Goal: Task Accomplishment & Management: Use online tool/utility

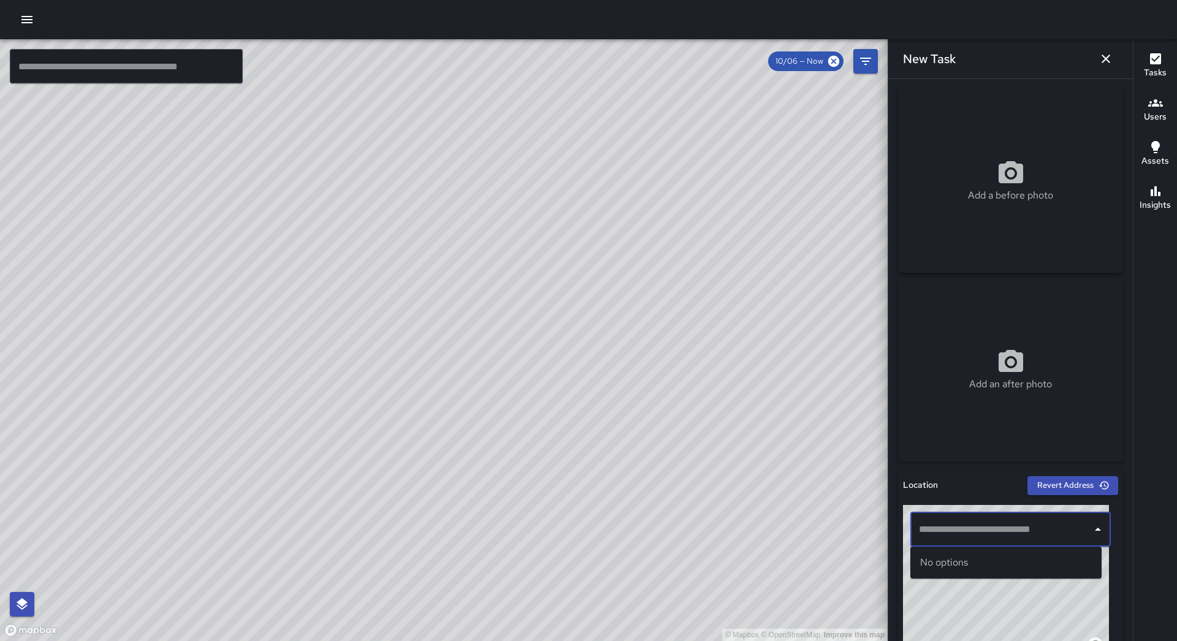
click at [1043, 530] on input "text" at bounding box center [1001, 529] width 171 height 23
click at [1019, 561] on span "[STREET_ADDRESS][PERSON_NAME]" at bounding box center [1018, 563] width 150 height 15
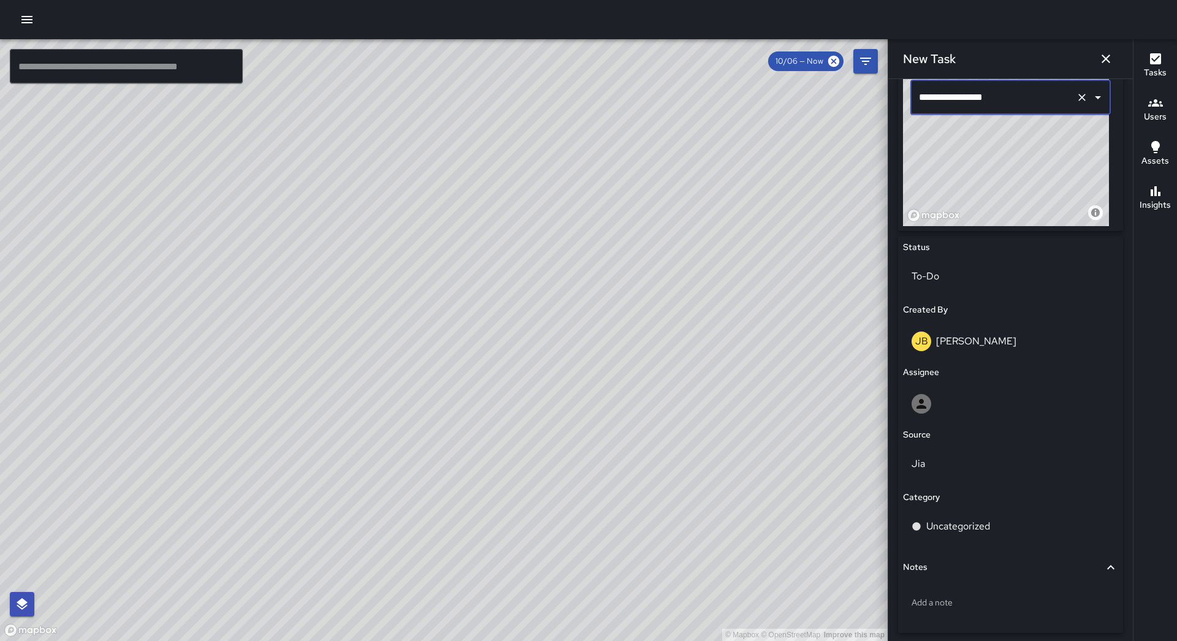
scroll to position [481, 0]
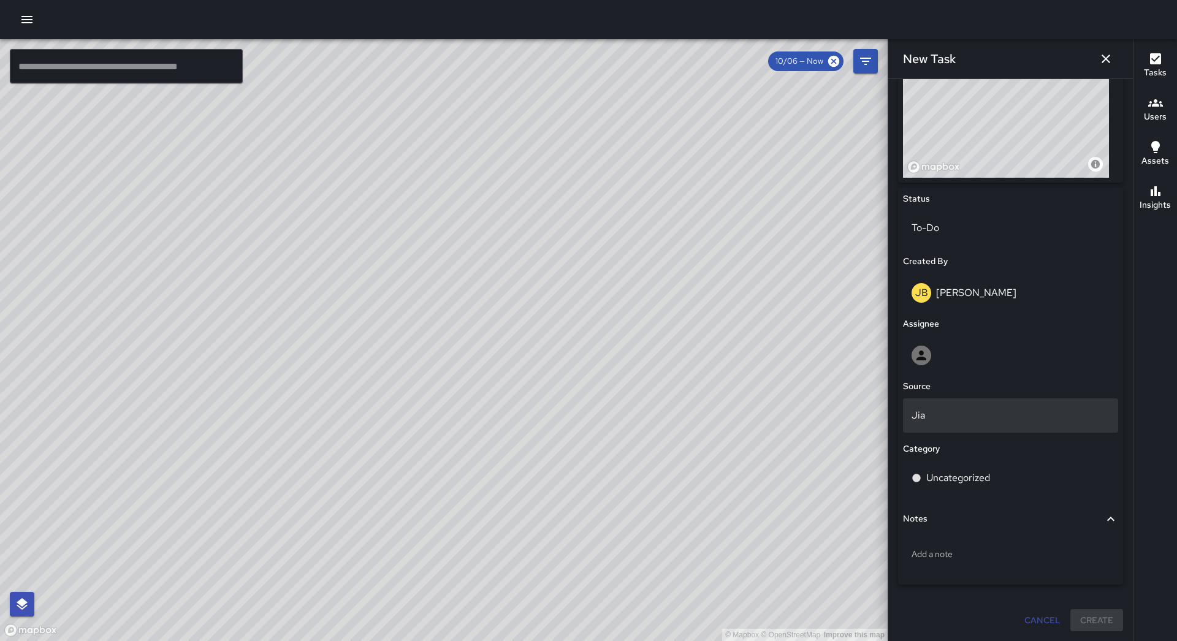
type input "**********"
click at [959, 409] on p "Jia" at bounding box center [1011, 415] width 198 height 15
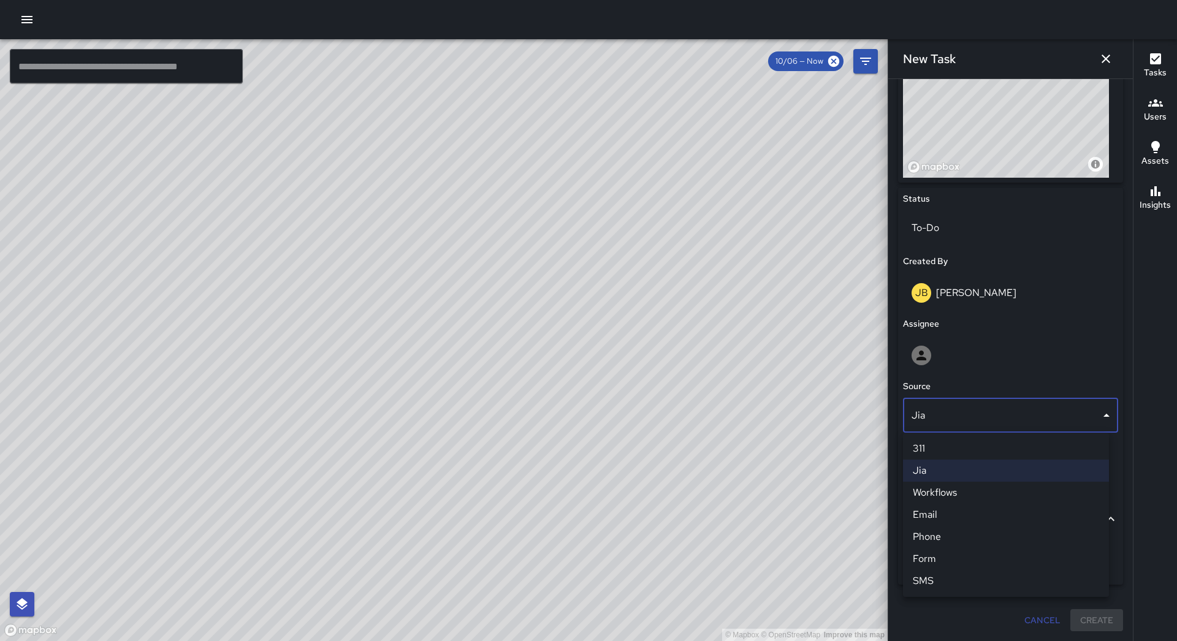
click at [1022, 335] on div at bounding box center [588, 320] width 1177 height 641
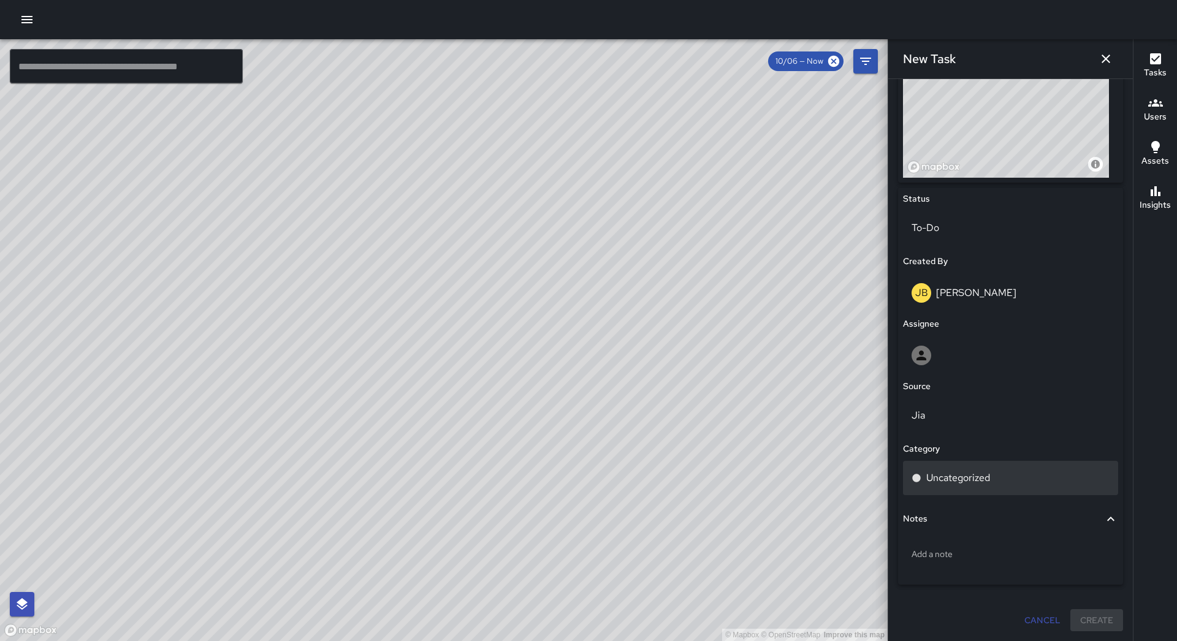
click at [997, 487] on div "Uncategorized" at bounding box center [1010, 478] width 215 height 34
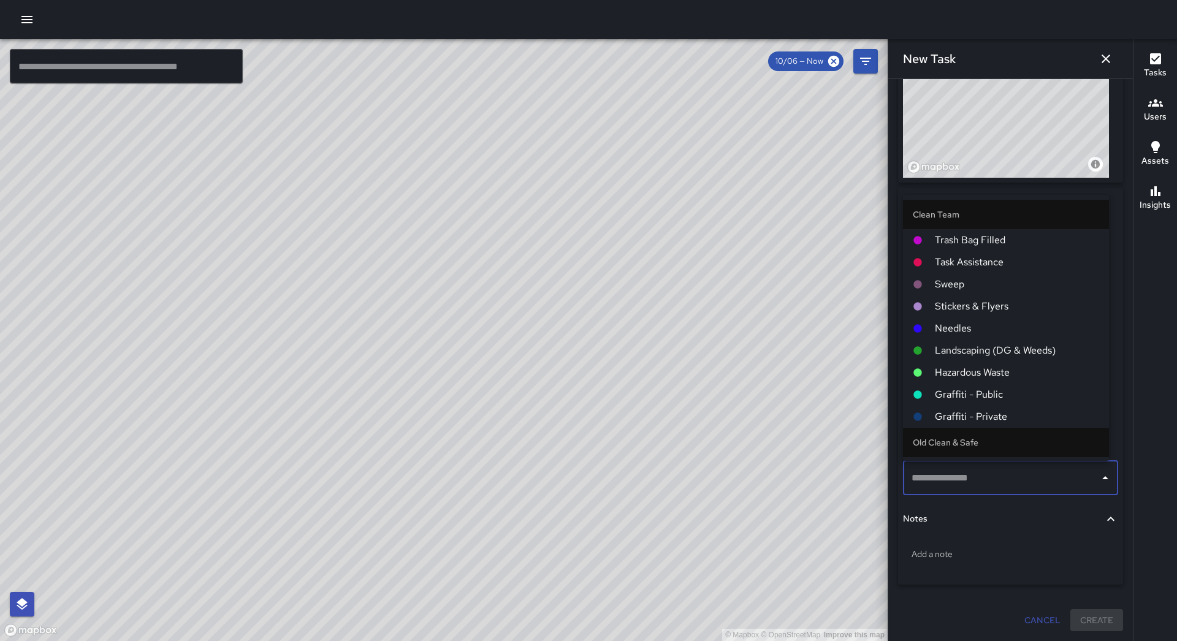
click at [986, 372] on span "Hazardous Waste" at bounding box center [1017, 373] width 164 height 15
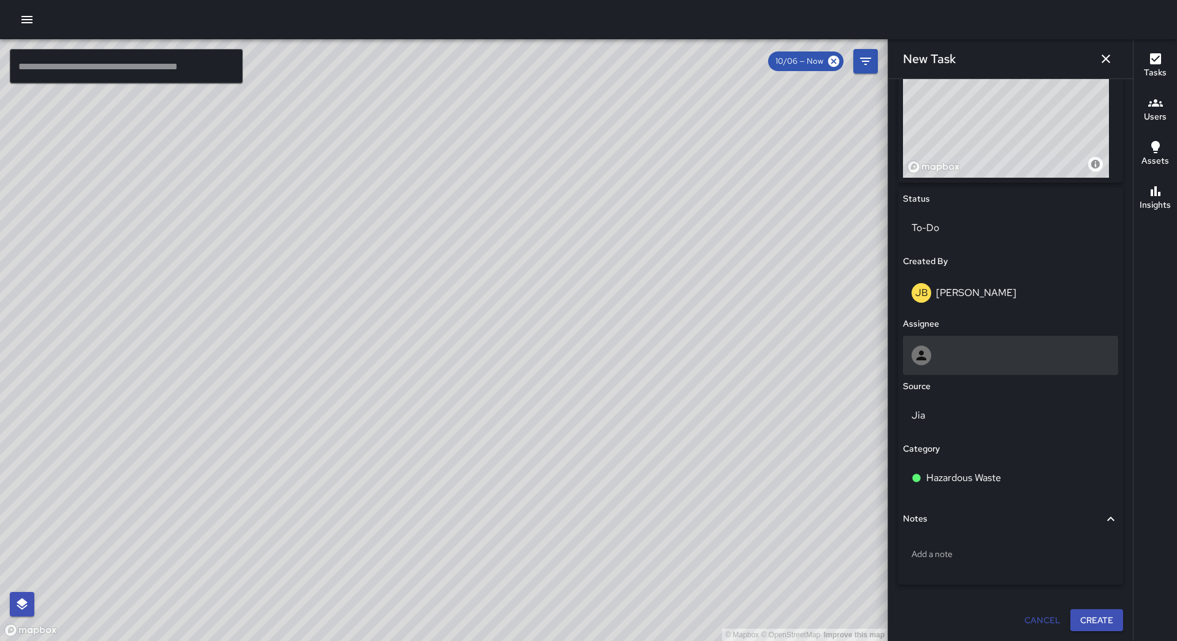
click at [984, 365] on div at bounding box center [1011, 356] width 198 height 20
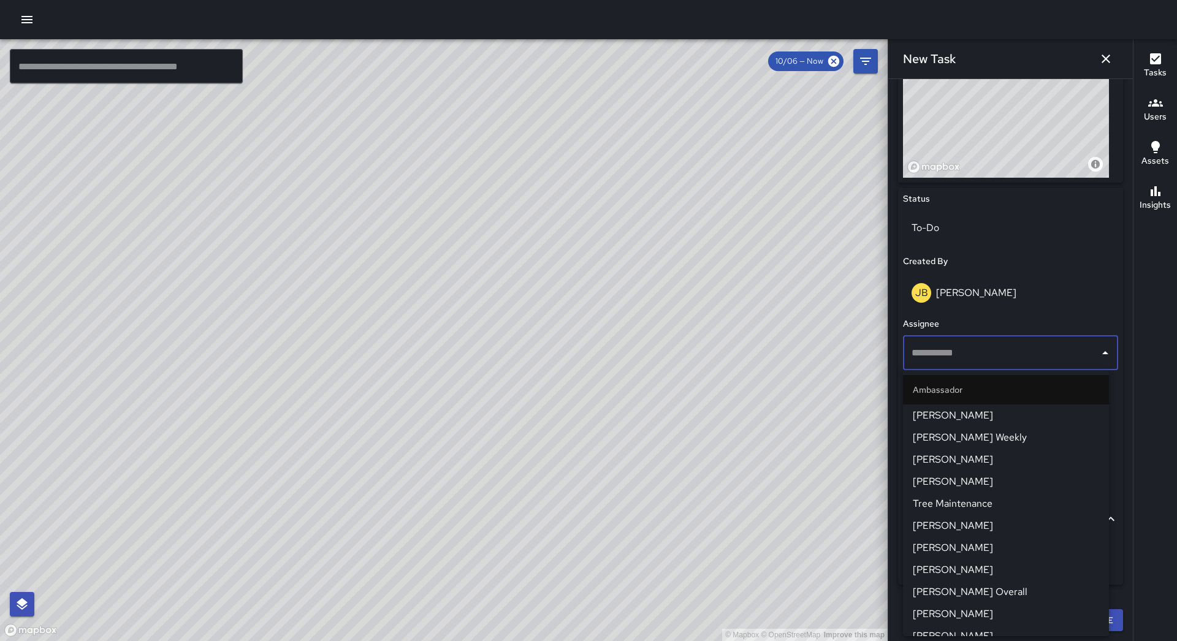
click at [995, 553] on span "[PERSON_NAME]" at bounding box center [1006, 548] width 186 height 15
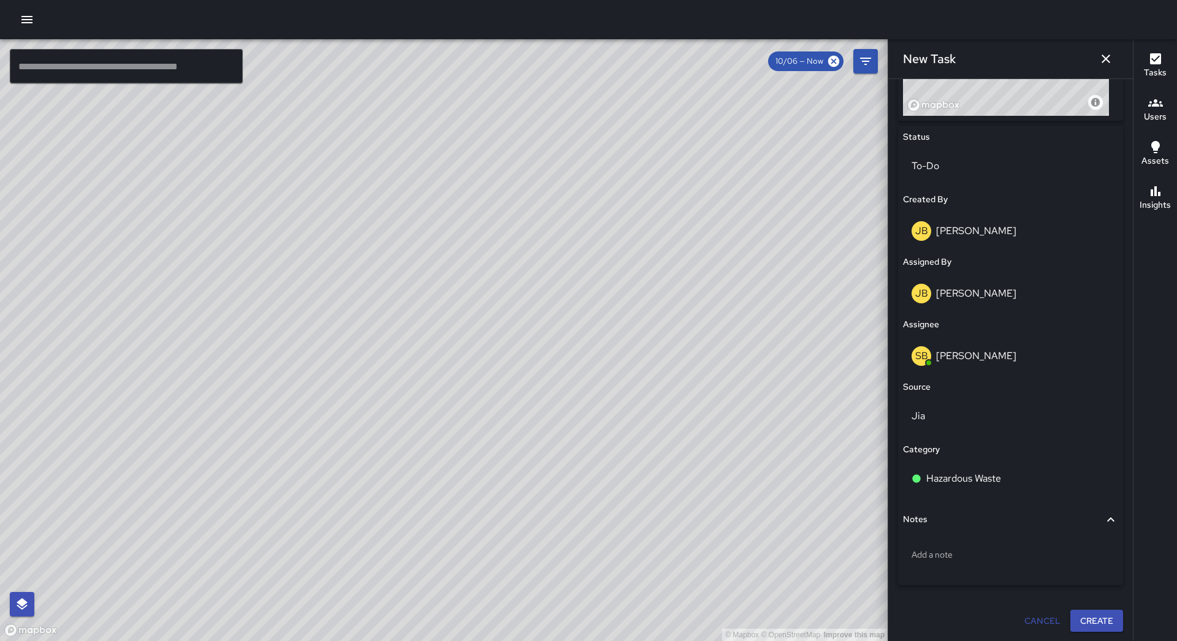
scroll to position [543, 0]
click at [1086, 619] on button "Create" at bounding box center [1097, 621] width 53 height 23
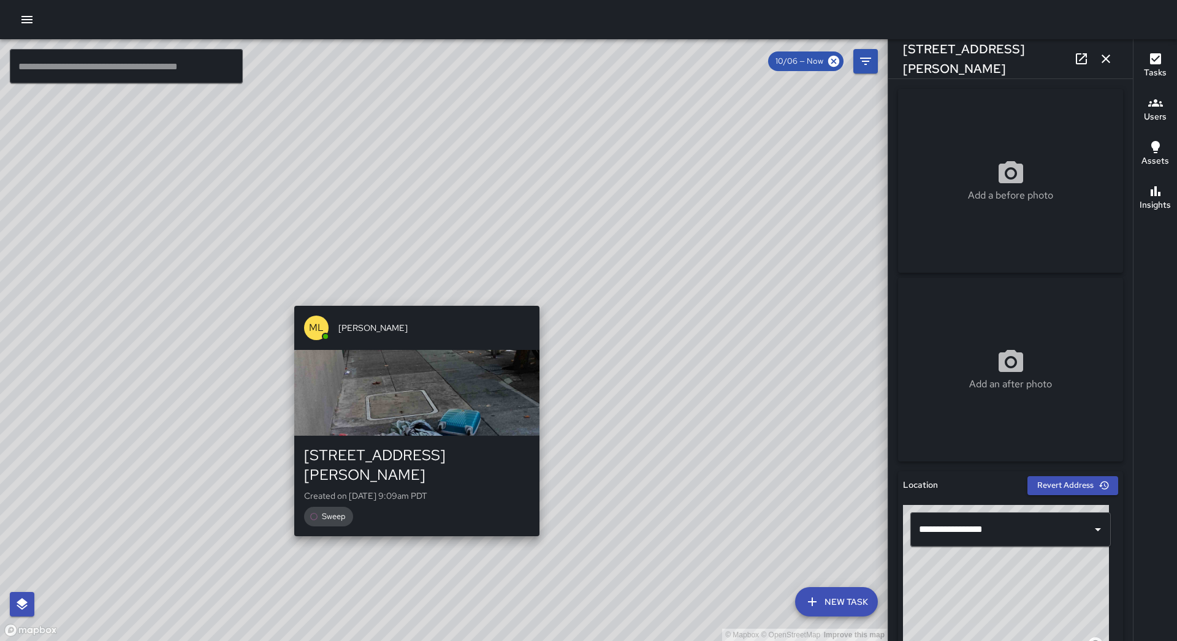
click at [413, 296] on div "© Mapbox © OpenStreetMap Improve this map ML [PERSON_NAME] [STREET_ADDRESS][PER…" at bounding box center [444, 340] width 888 height 602
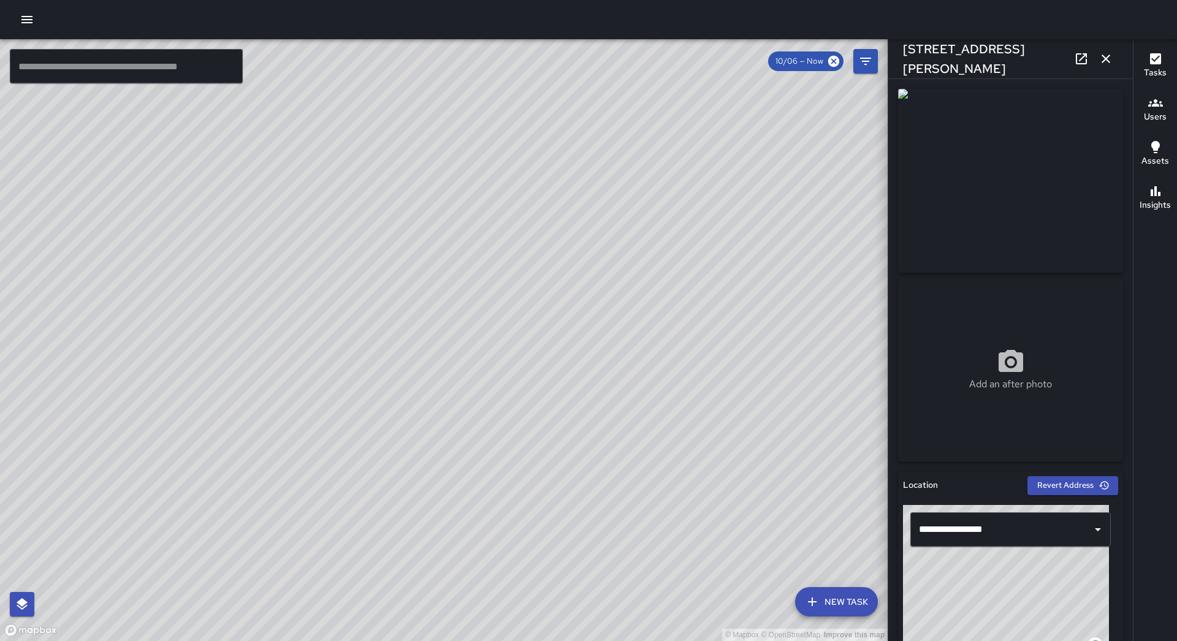
type input "**********"
click at [1107, 56] on icon "button" at bounding box center [1106, 59] width 15 height 15
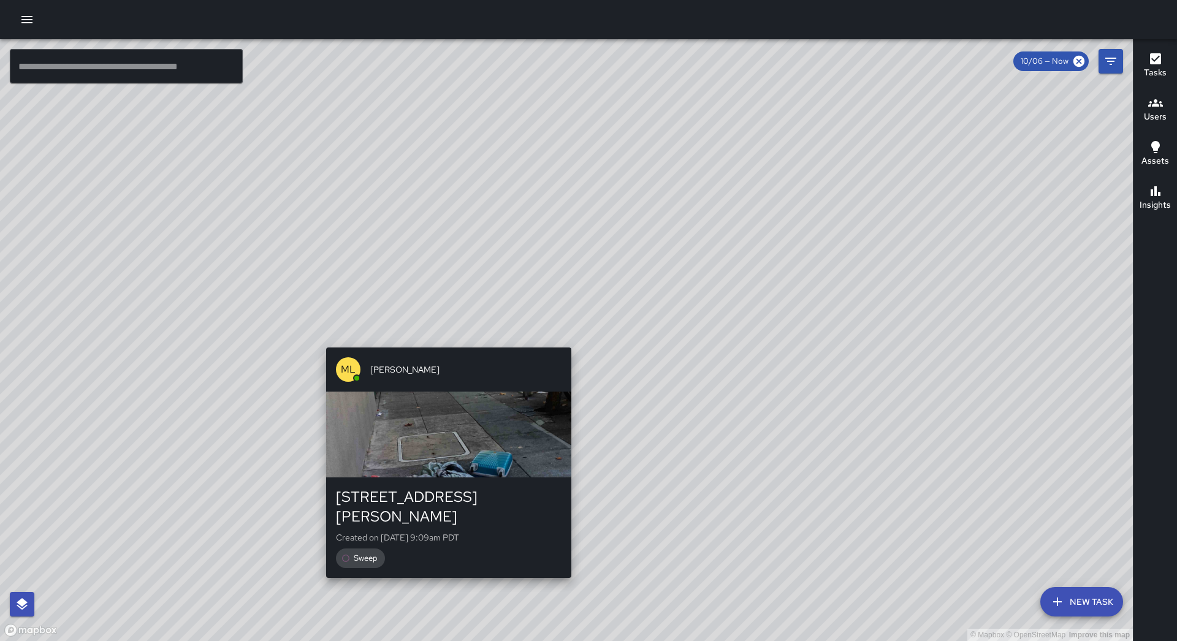
click at [567, 338] on div "© Mapbox © OpenStreetMap Improve this map ML [PERSON_NAME] [STREET_ADDRESS][PER…" at bounding box center [566, 340] width 1133 height 602
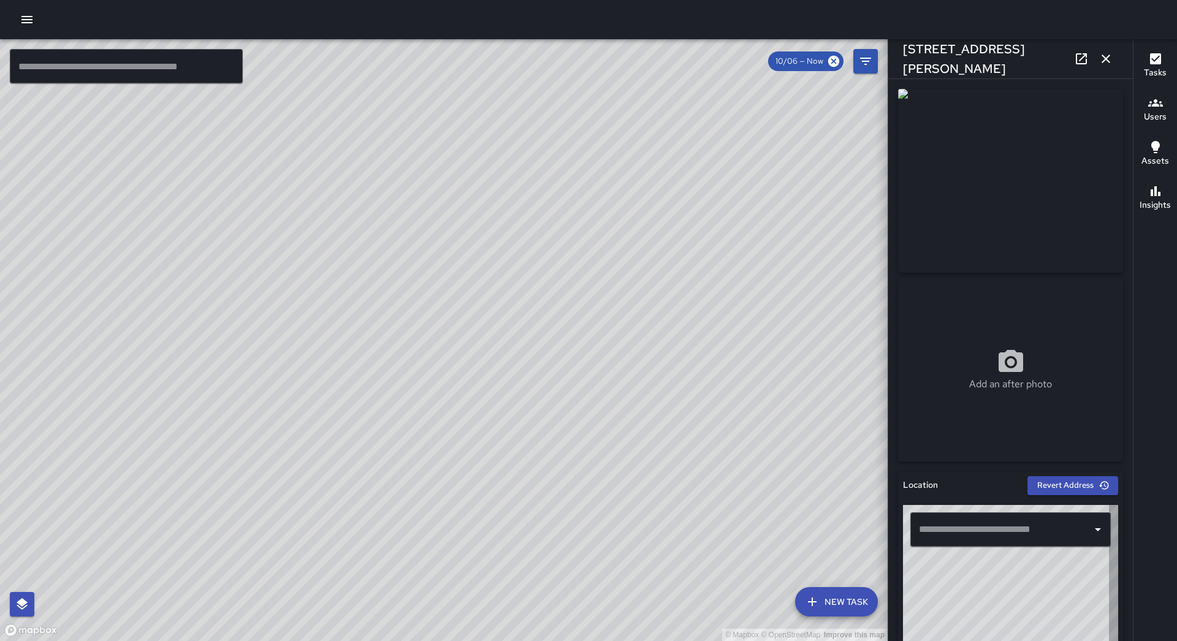
type input "**********"
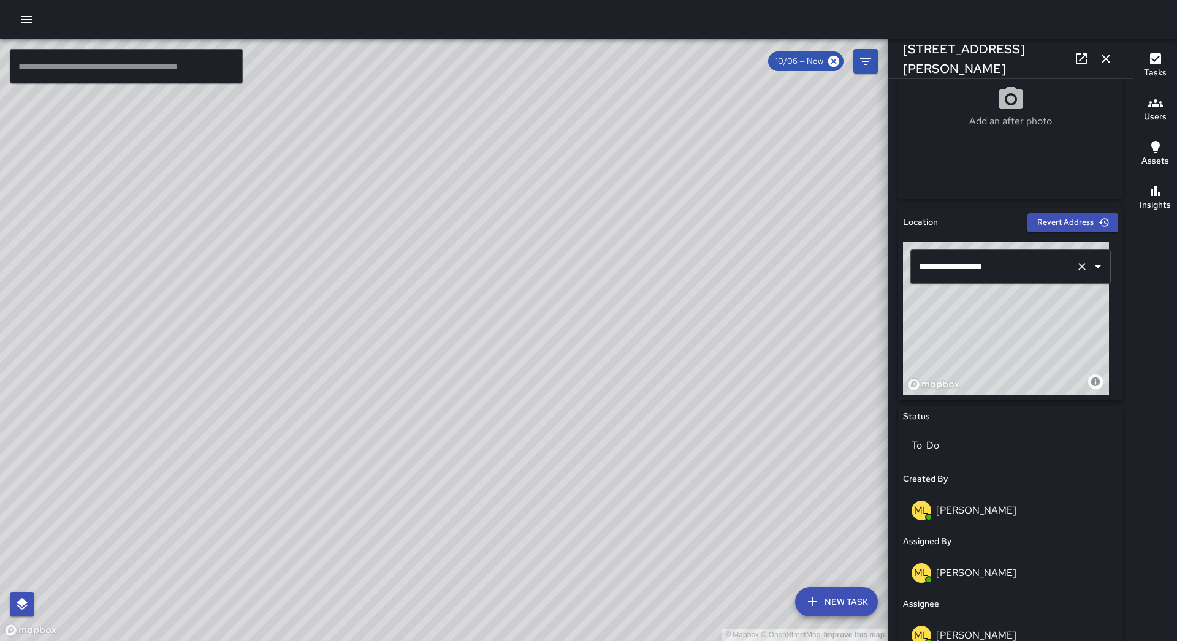
scroll to position [157, 0]
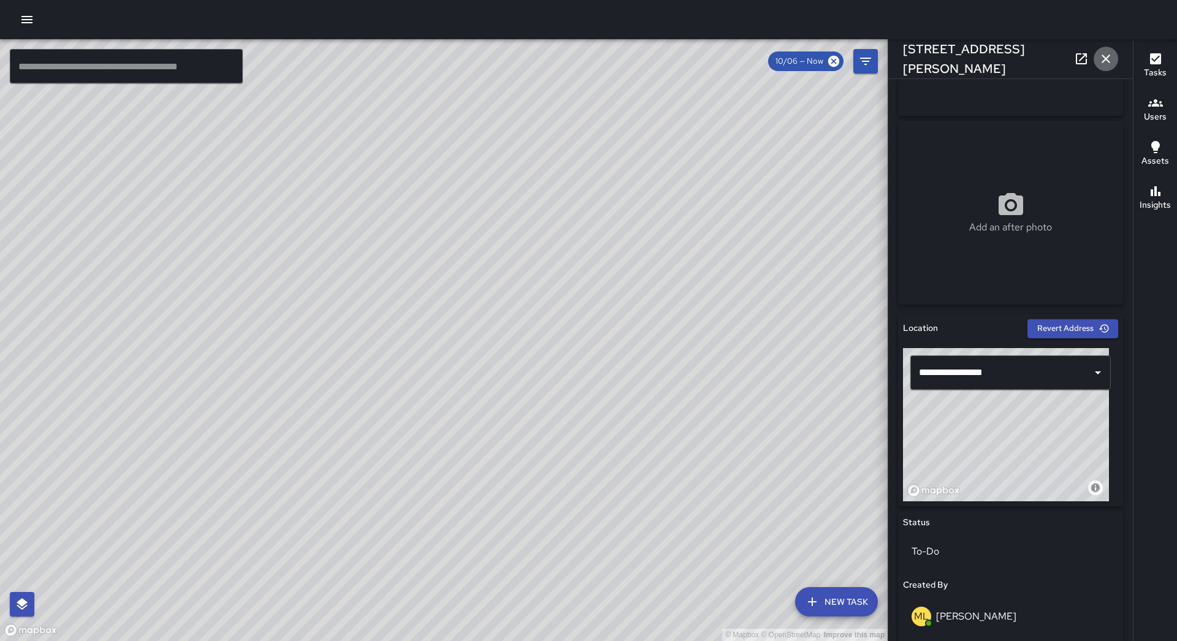
click at [1103, 63] on icon "button" at bounding box center [1106, 59] width 9 height 9
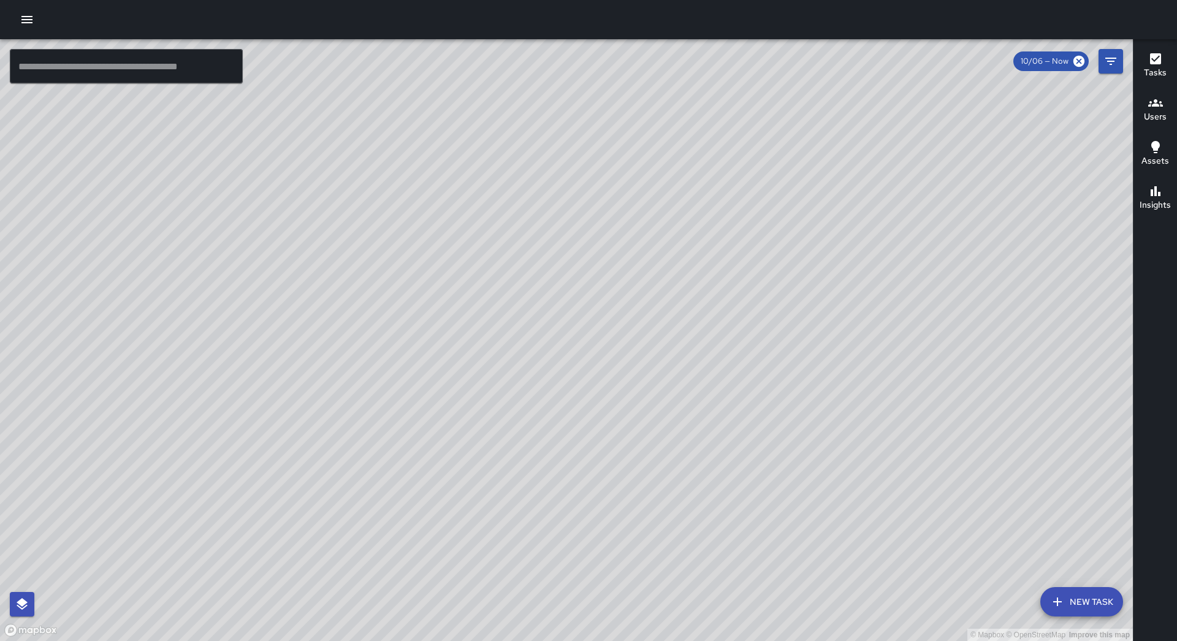
click at [25, 25] on icon "button" at bounding box center [27, 19] width 15 height 15
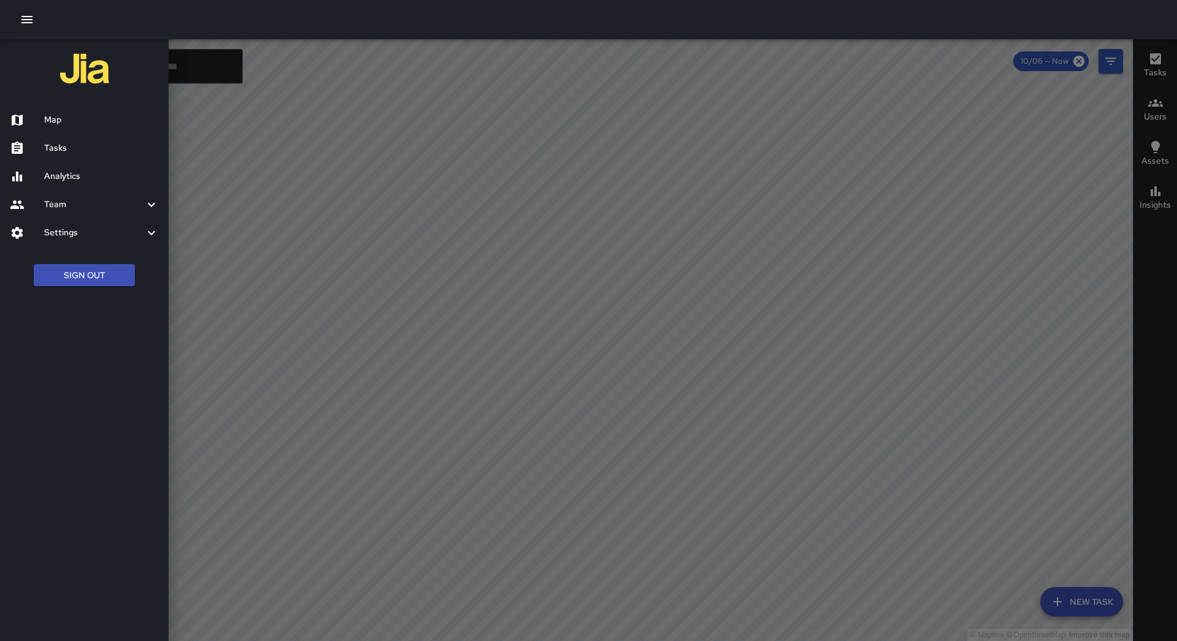
click at [79, 159] on div "Tasks" at bounding box center [84, 148] width 169 height 28
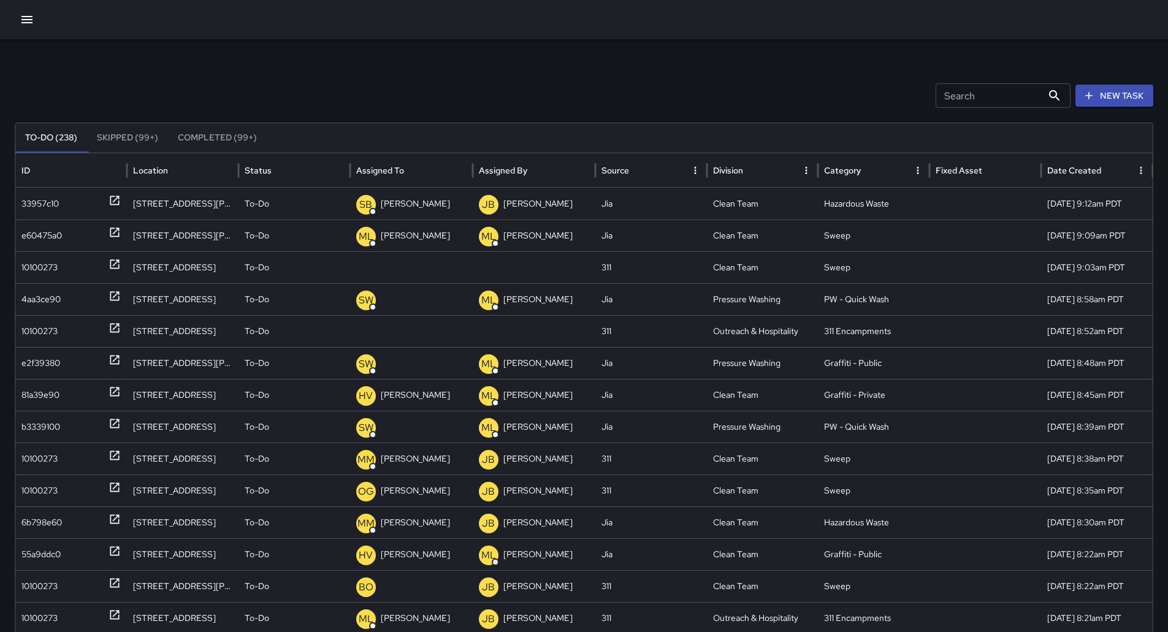
click at [408, 169] on icon "Sort" at bounding box center [413, 170] width 11 height 11
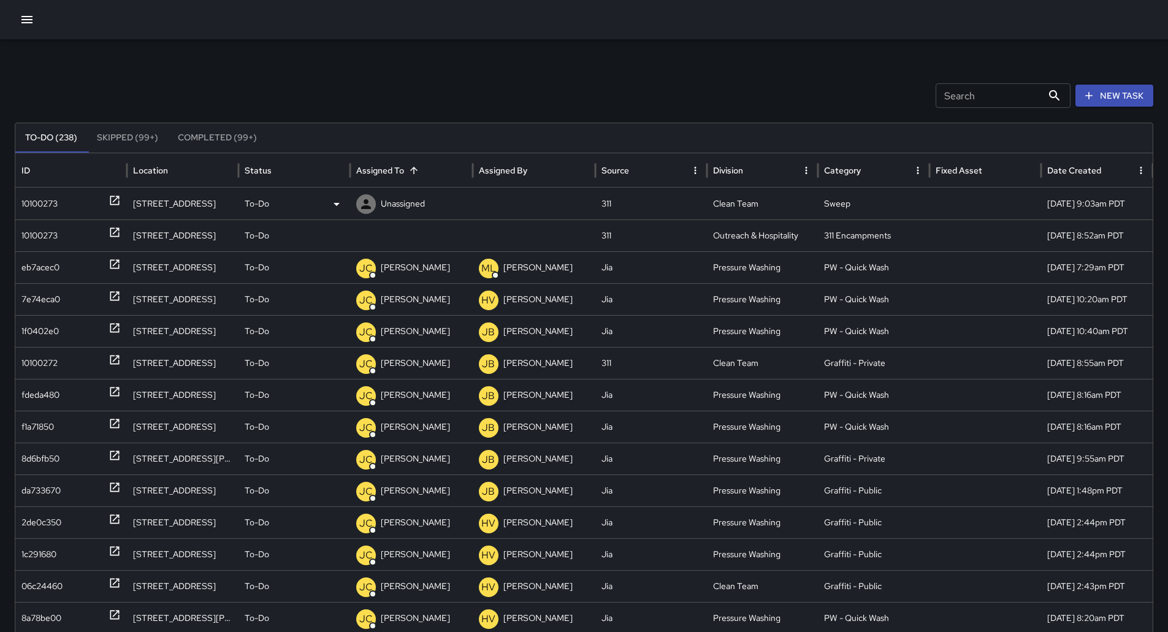
click at [48, 193] on div "10100273" at bounding box center [39, 203] width 36 height 31
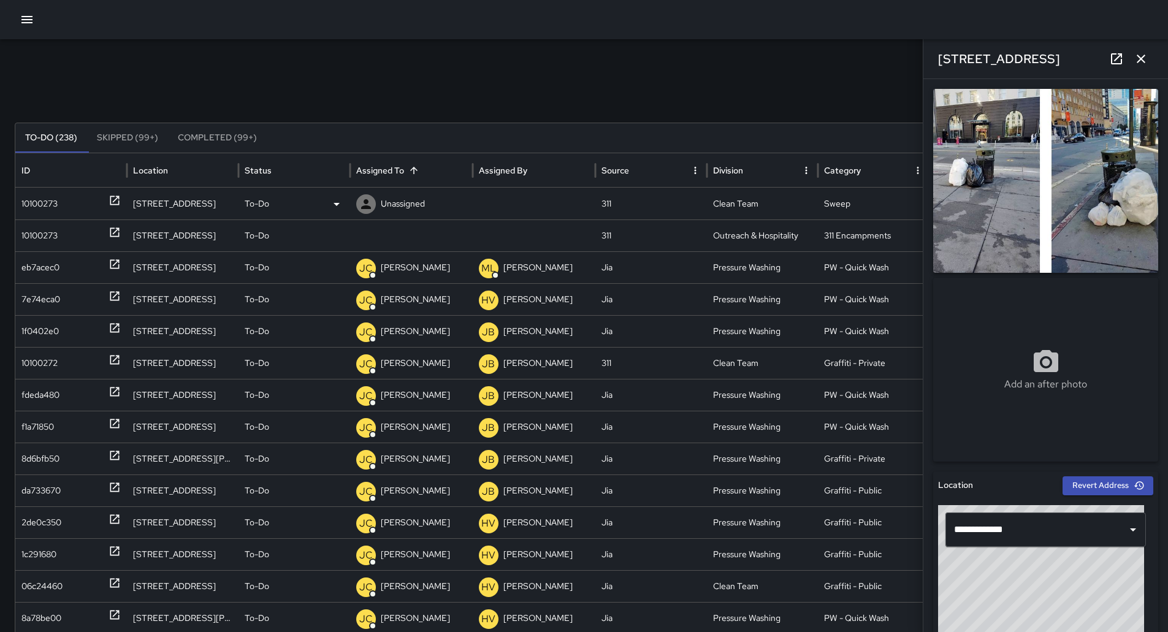
click at [311, 206] on div "To-Do" at bounding box center [294, 203] width 99 height 31
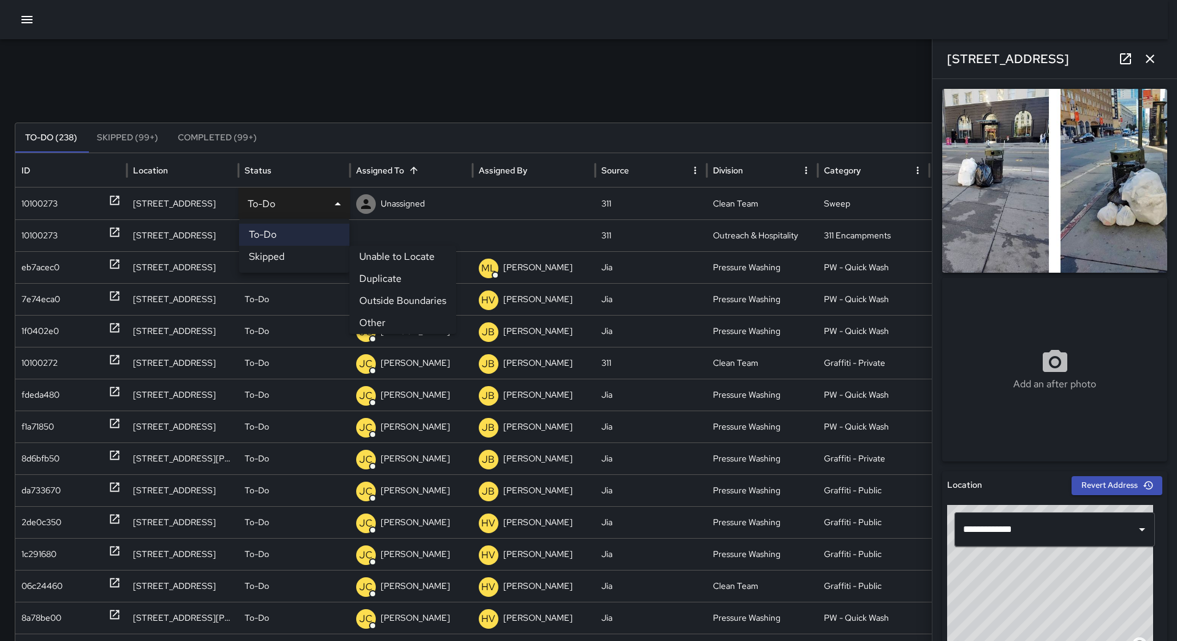
click at [315, 255] on li "Skipped" at bounding box center [294, 257] width 110 height 22
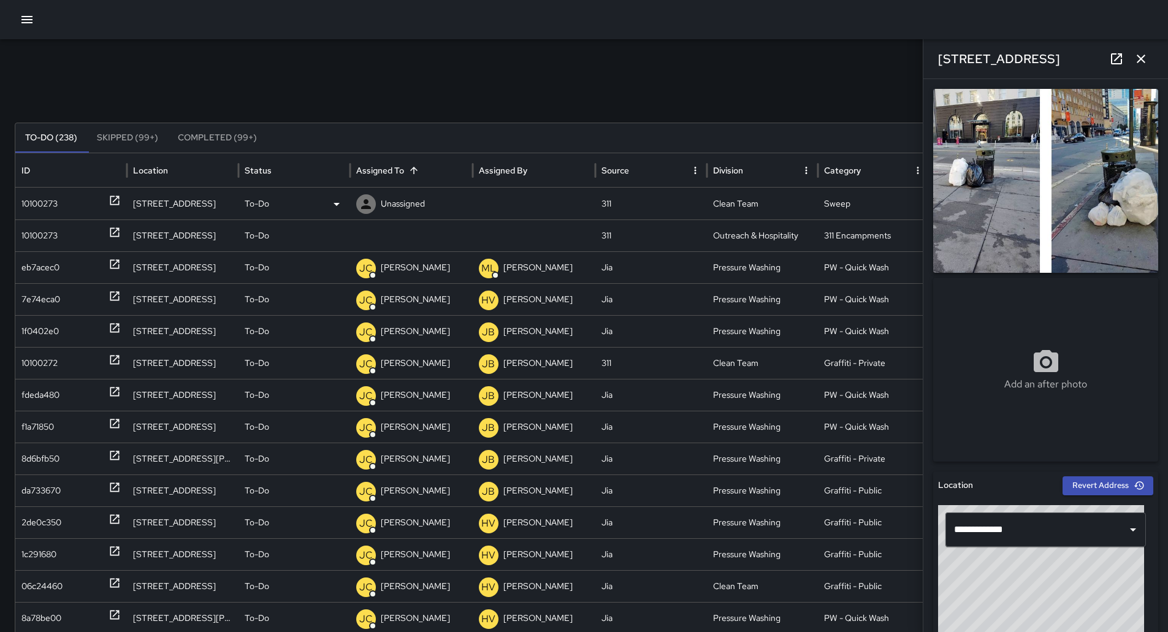
click at [316, 209] on div "To-Do" at bounding box center [294, 203] width 99 height 31
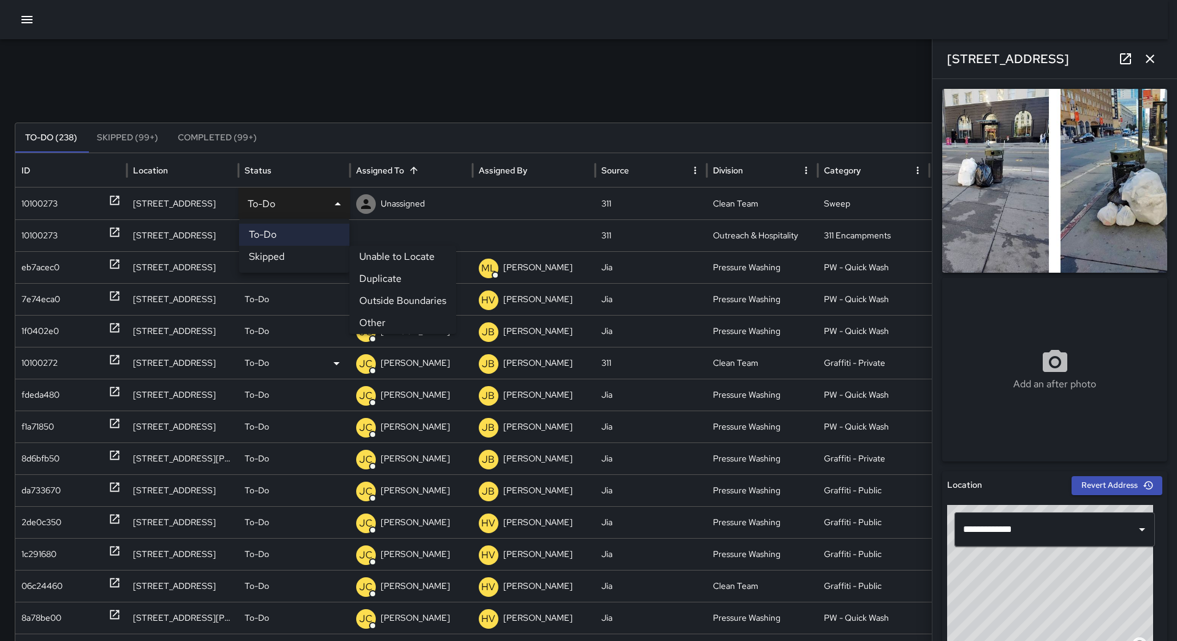
click at [406, 323] on li "Other" at bounding box center [403, 323] width 107 height 22
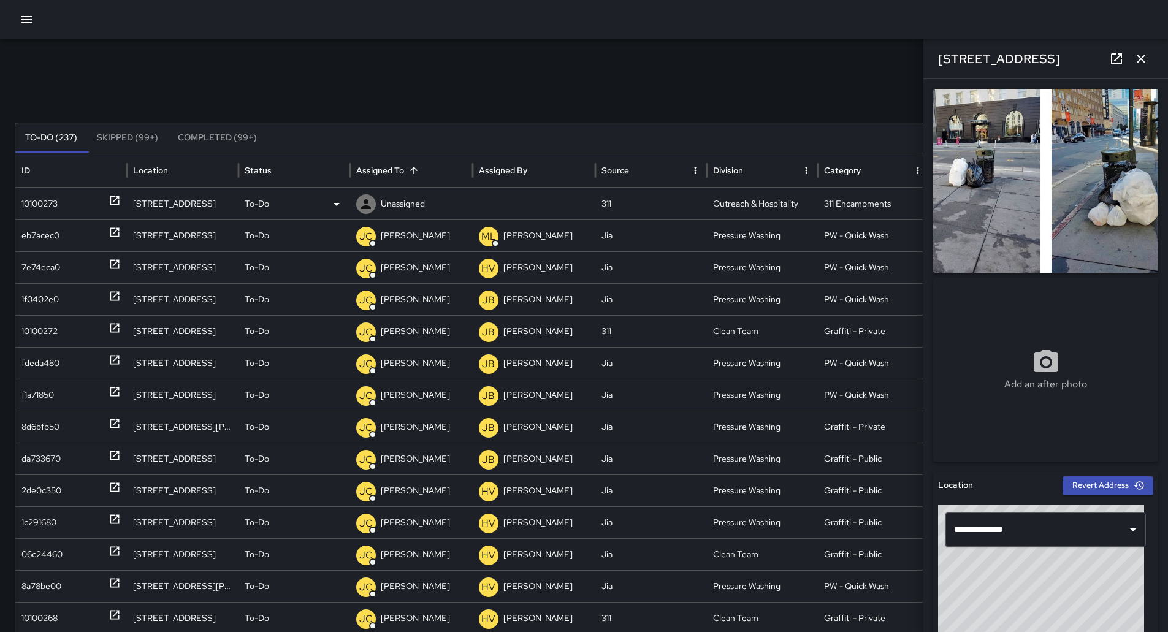
click at [34, 201] on div "10100273" at bounding box center [39, 203] width 36 height 31
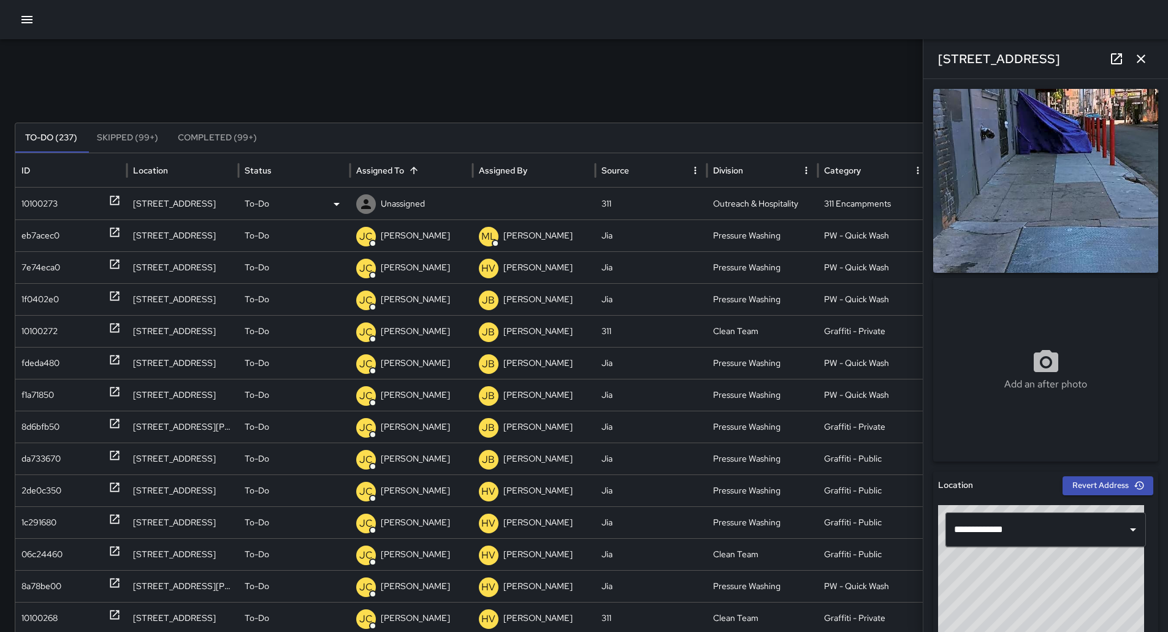
click at [335, 199] on icon at bounding box center [336, 204] width 15 height 15
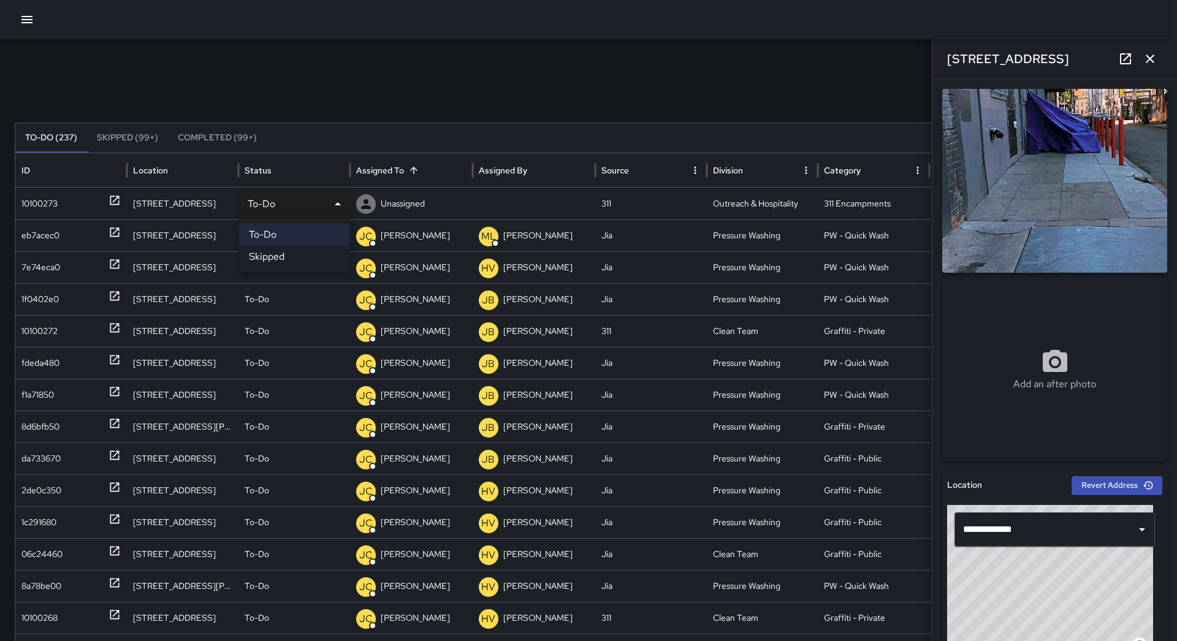
click at [427, 117] on div at bounding box center [588, 320] width 1177 height 641
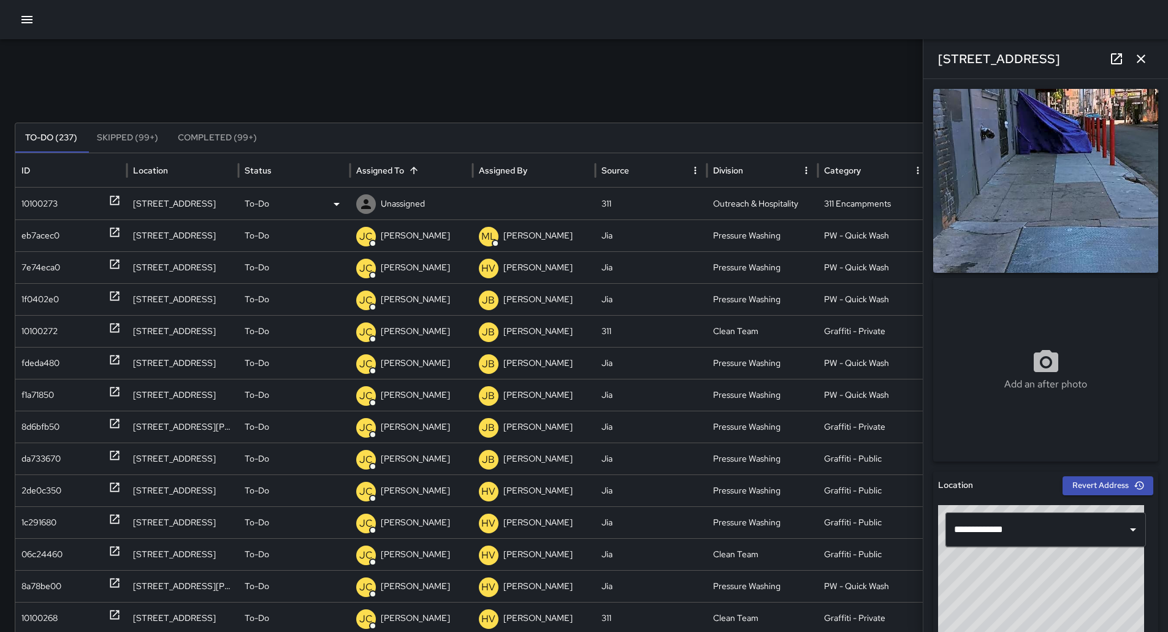
click at [438, 204] on div "Unassigned" at bounding box center [411, 203] width 110 height 31
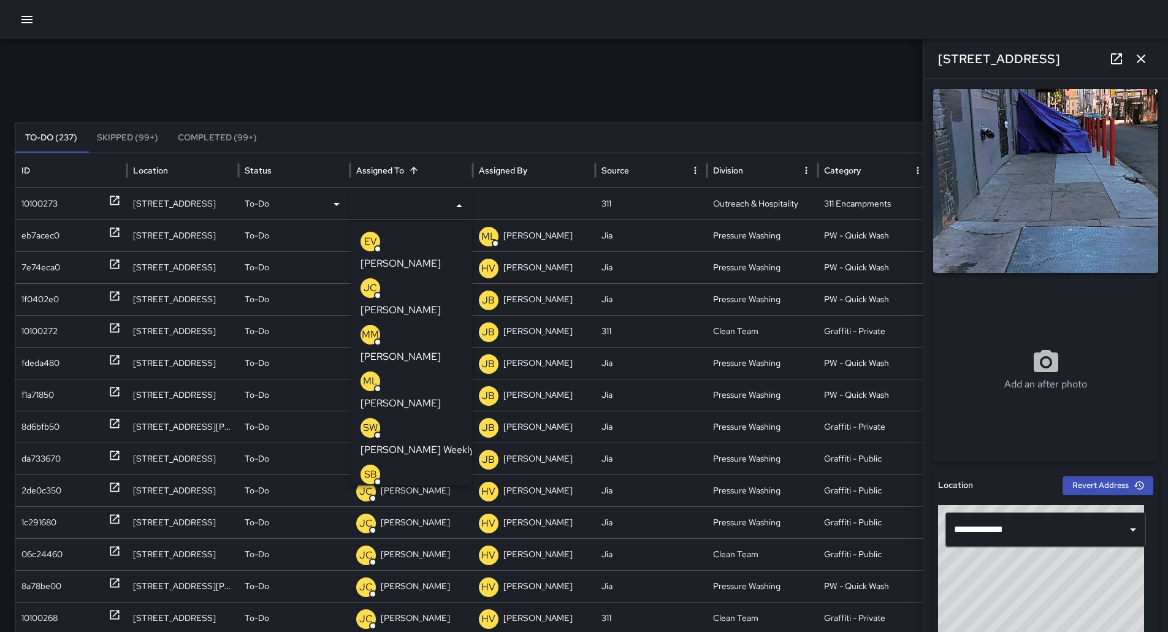
click at [426, 372] on div "ML [PERSON_NAME]" at bounding box center [412, 391] width 102 height 39
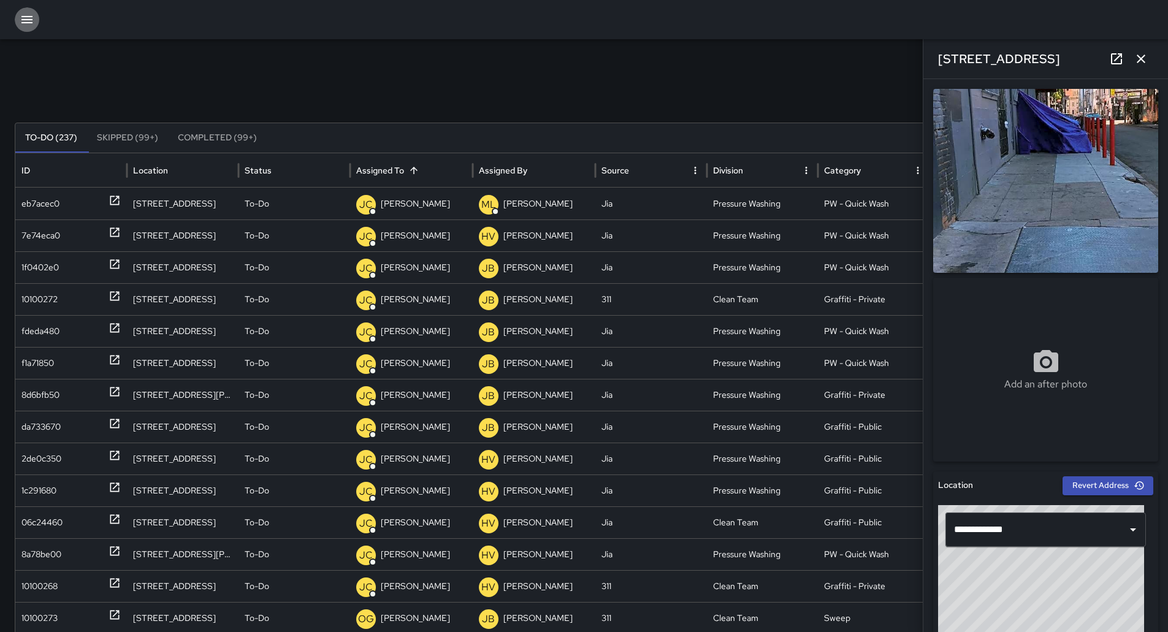
click at [17, 16] on button "button" at bounding box center [27, 19] width 25 height 25
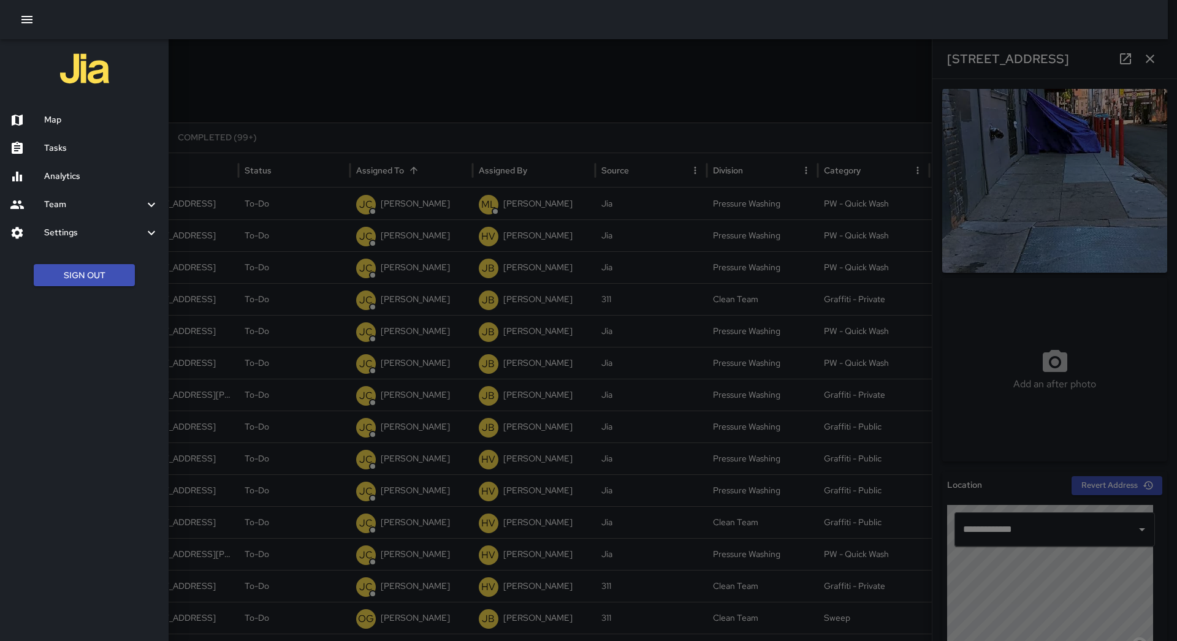
click at [61, 118] on h6 "Map" at bounding box center [101, 119] width 115 height 13
